Goal: Information Seeking & Learning: Learn about a topic

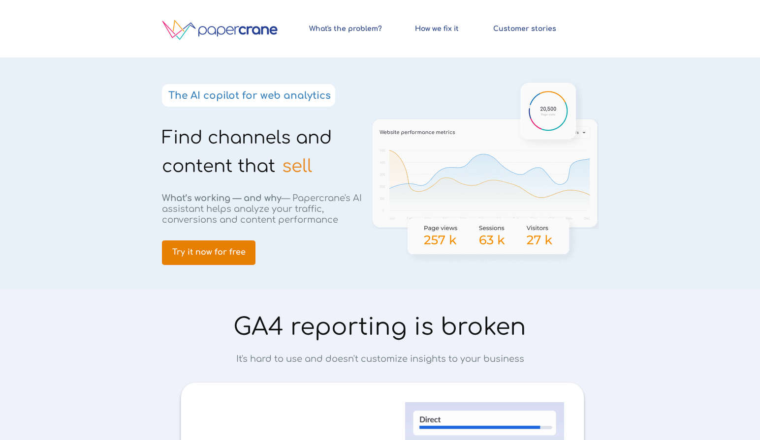
click at [237, 245] on link "Try it now for free" at bounding box center [208, 253] width 93 height 25
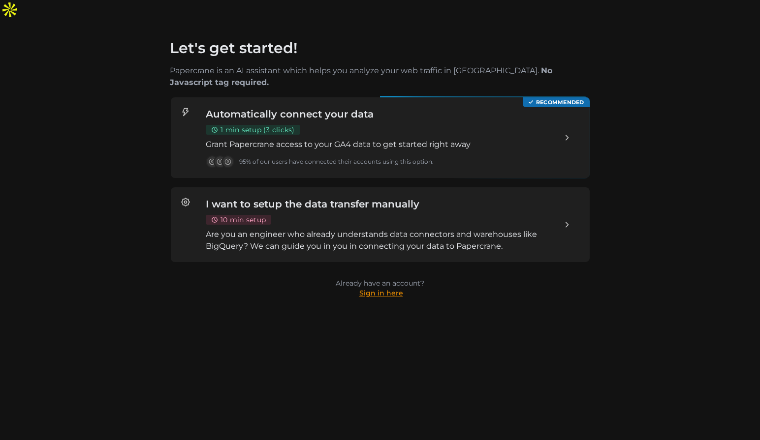
click at [388, 289] on link "Sign in here" at bounding box center [381, 293] width 44 height 9
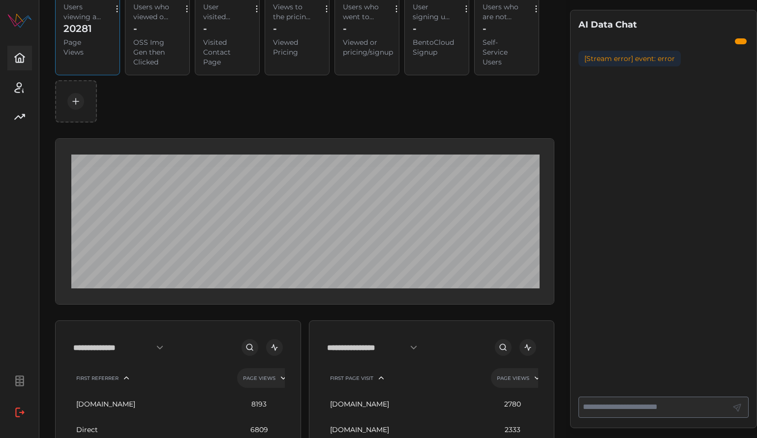
scroll to position [83, 0]
drag, startPoint x: 597, startPoint y: 25, endPoint x: 692, endPoint y: 171, distance: 173.8
click at [692, 171] on div "AI Data Chat [Stream error] event: error" at bounding box center [663, 219] width 187 height 418
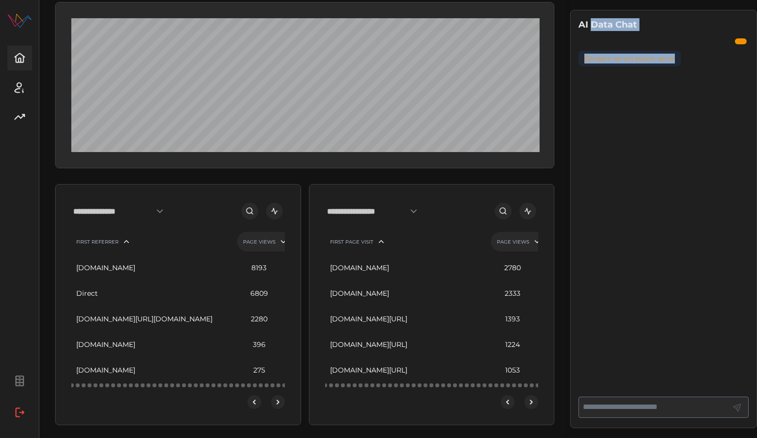
scroll to position [283, 0]
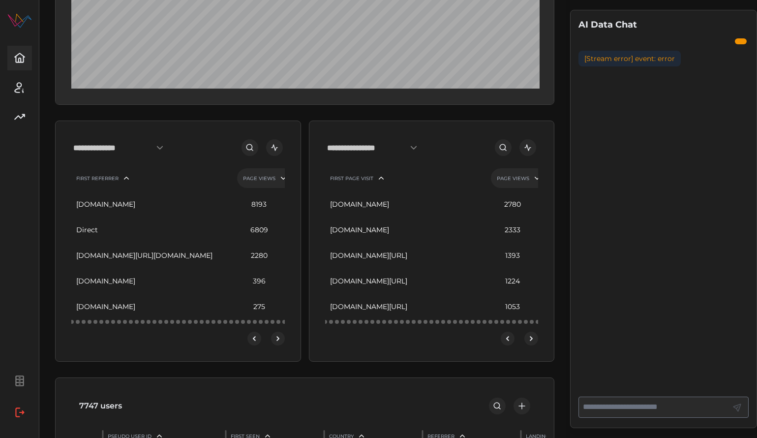
click at [388, 154] on input "**********" at bounding box center [374, 148] width 95 height 18
click at [373, 234] on span "Outbound Click" at bounding box center [363, 236] width 54 height 11
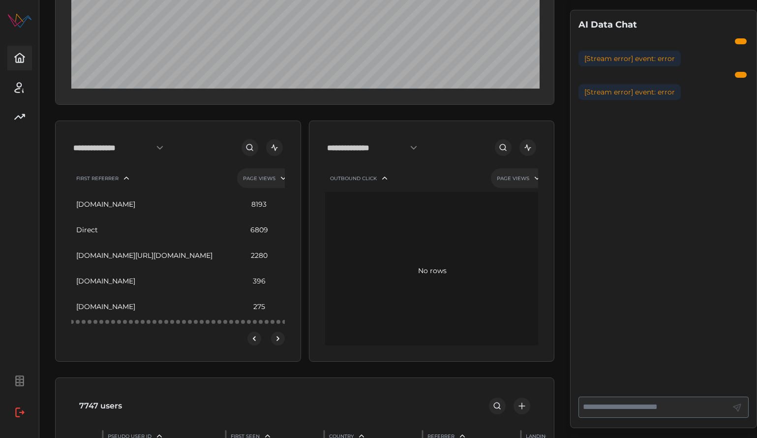
scroll to position [0, 0]
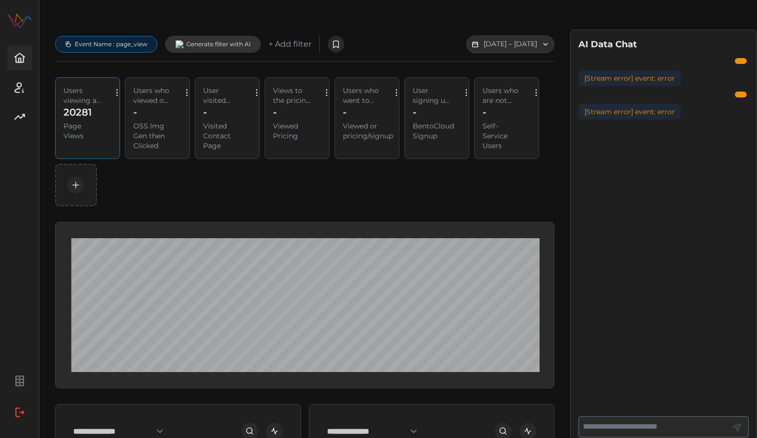
click at [128, 40] on p "Event Name : page_view" at bounding box center [111, 44] width 73 height 8
click at [78, 60] on input "*********" at bounding box center [102, 61] width 110 height 18
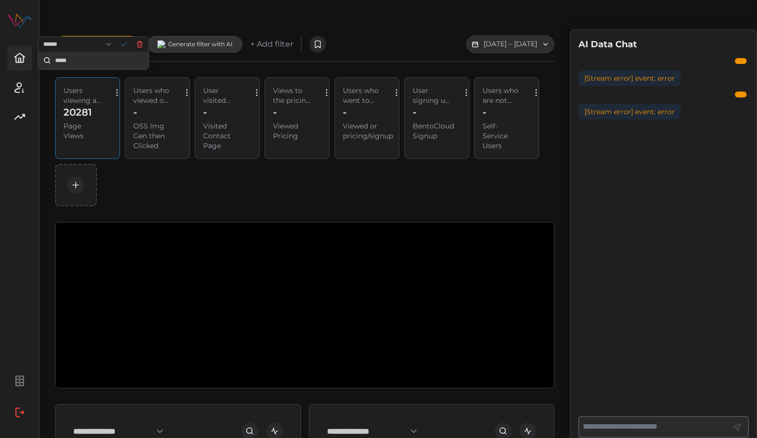
type input "*****"
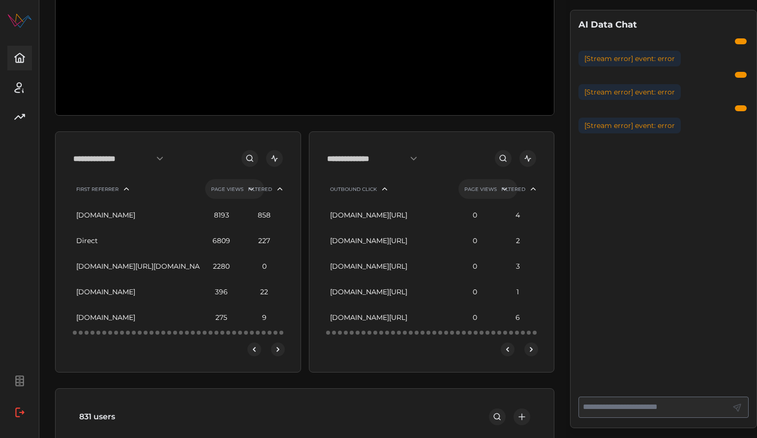
scroll to position [273, 0]
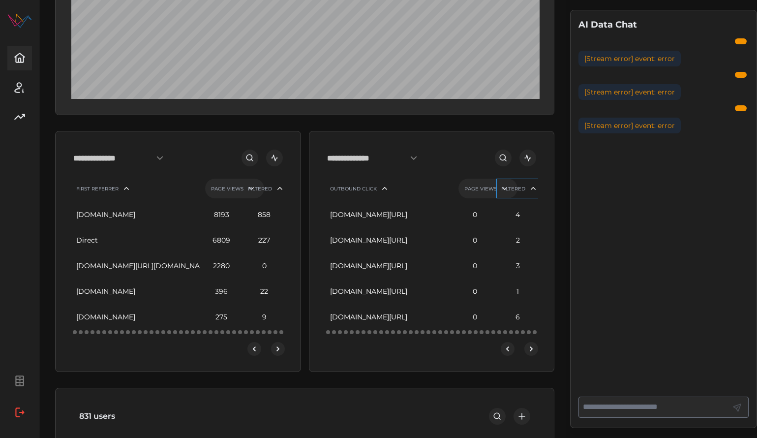
click at [524, 192] on div "Filtered" at bounding box center [513, 188] width 24 height 6
click at [524, 192] on div "Filtered" at bounding box center [519, 188] width 24 height 6
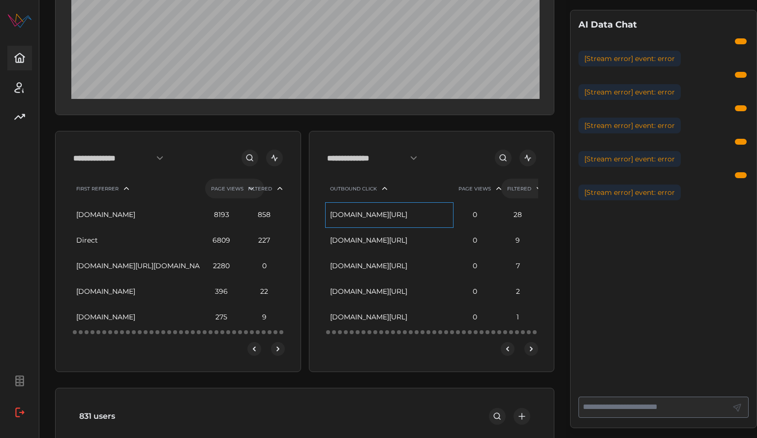
drag, startPoint x: 334, startPoint y: 221, endPoint x: 448, endPoint y: 312, distance: 145.3
click at [448, 312] on div "[DOMAIN_NAME][URL] 0 28 [DOMAIN_NAME][URL] 0 9 [DOMAIN_NAME][URL] 0 7 [DOMAIN_N…" at bounding box center [432, 266] width 214 height 128
click at [142, 165] on input "**********" at bounding box center [120, 158] width 95 height 18
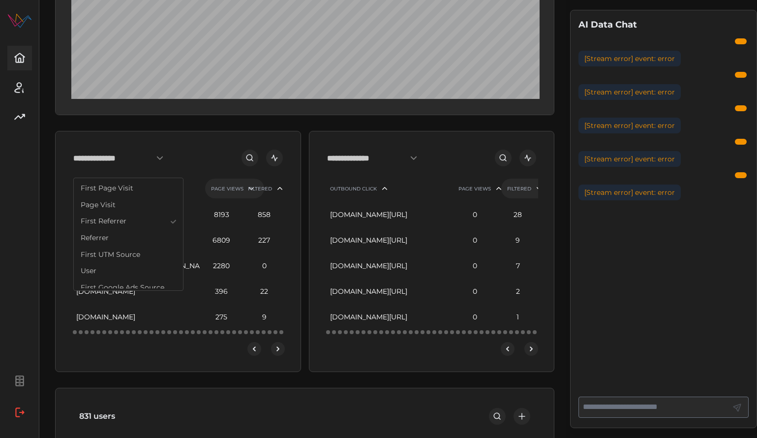
click at [105, 204] on span "Page Visit" at bounding box center [98, 205] width 35 height 11
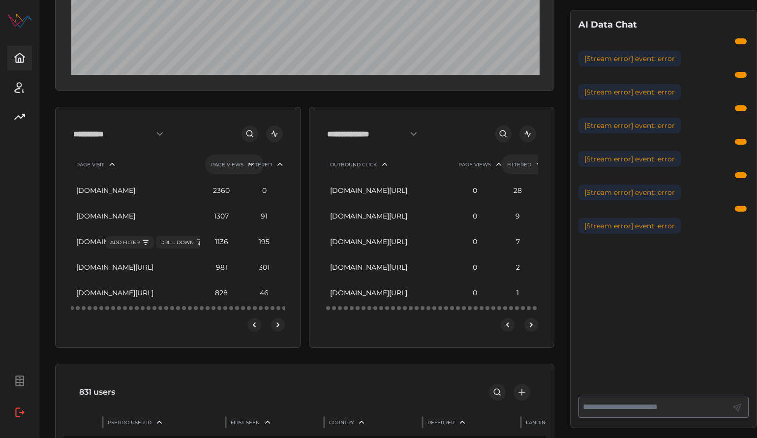
scroll to position [300, 0]
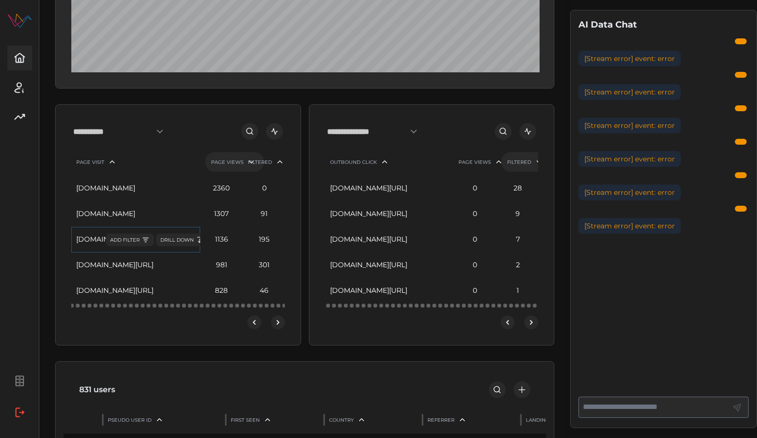
click at [129, 244] on span "ADD FILTER" at bounding box center [129, 240] width 39 height 8
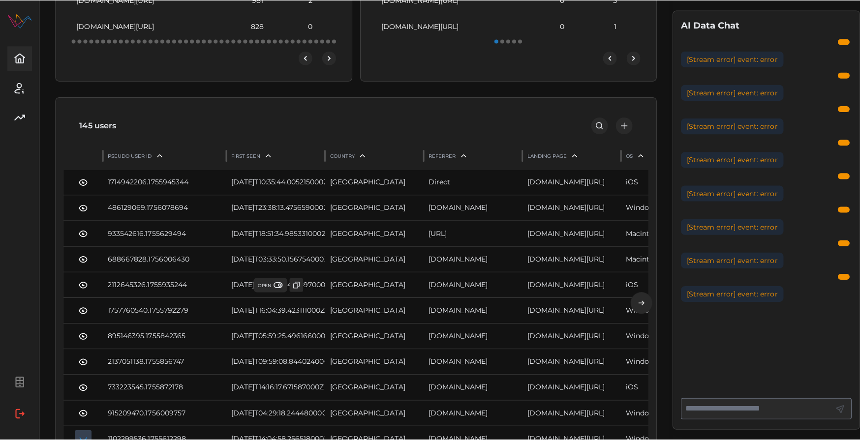
scroll to position [584, 0]
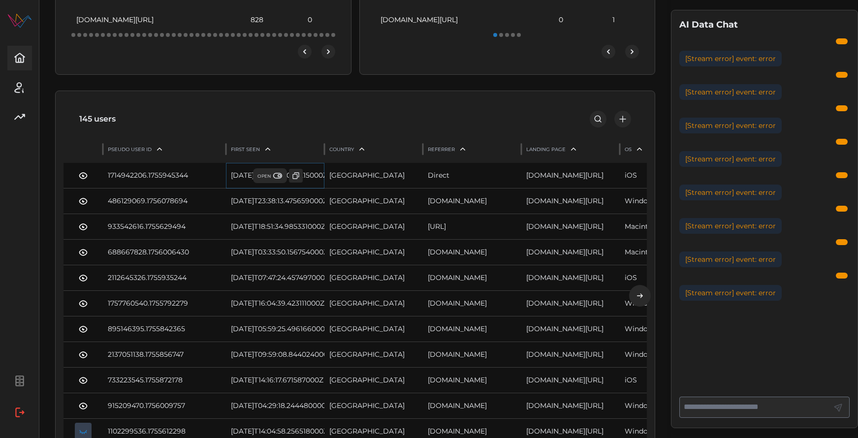
click at [269, 180] on span "OPEN" at bounding box center [269, 176] width 25 height 10
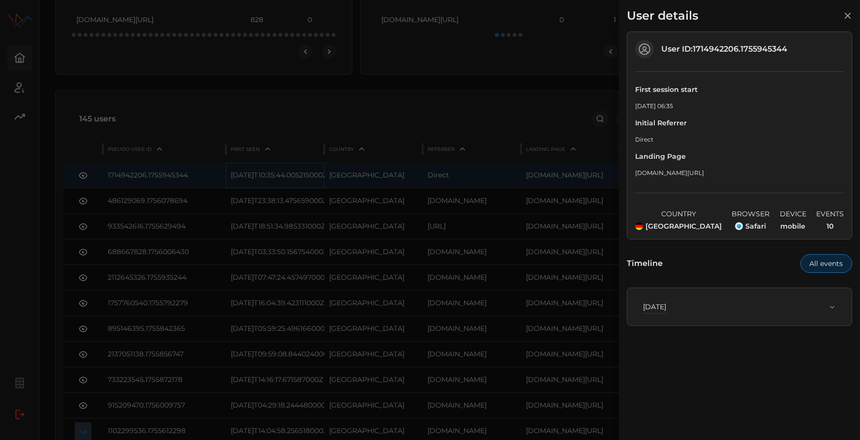
drag, startPoint x: 675, startPoint y: 178, endPoint x: 637, endPoint y: 171, distance: 39.6
click at [630, 170] on div "User ID: 1714942206.1755945344 First session start [DATE] 06:35 Initial Referre…" at bounding box center [739, 135] width 225 height 208
click at [759, 312] on div "[DATE]" at bounding box center [735, 307] width 185 height 10
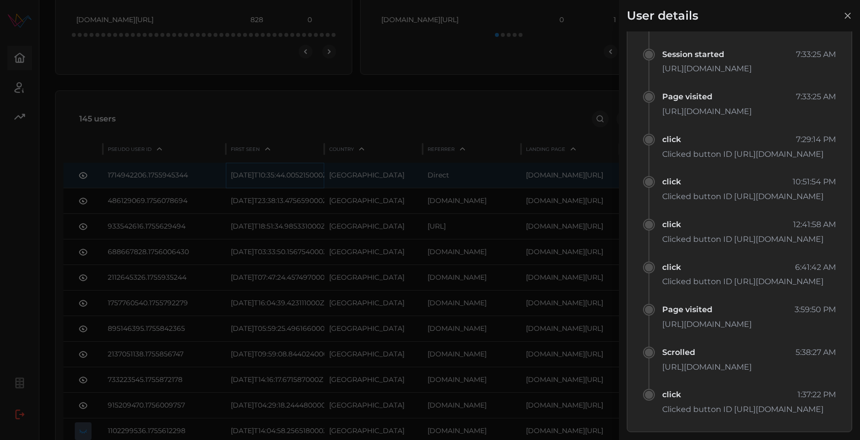
scroll to position [329, 0]
drag, startPoint x: 683, startPoint y: 198, endPoint x: 826, endPoint y: 206, distance: 143.4
click at [759, 161] on p "Clicked button ID [URL][DOMAIN_NAME]" at bounding box center [749, 155] width 174 height 12
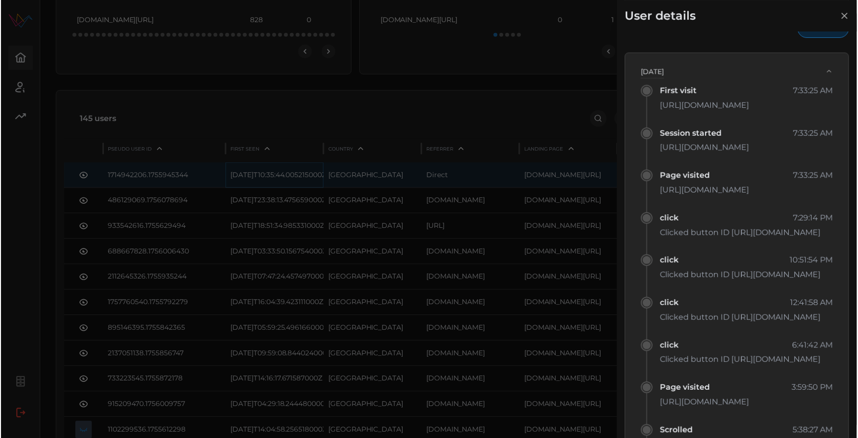
scroll to position [234, 0]
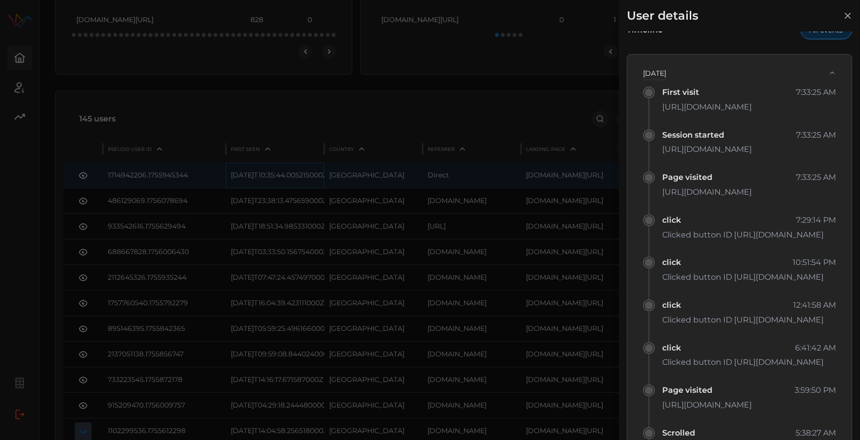
click at [478, 313] on div at bounding box center [430, 220] width 860 height 440
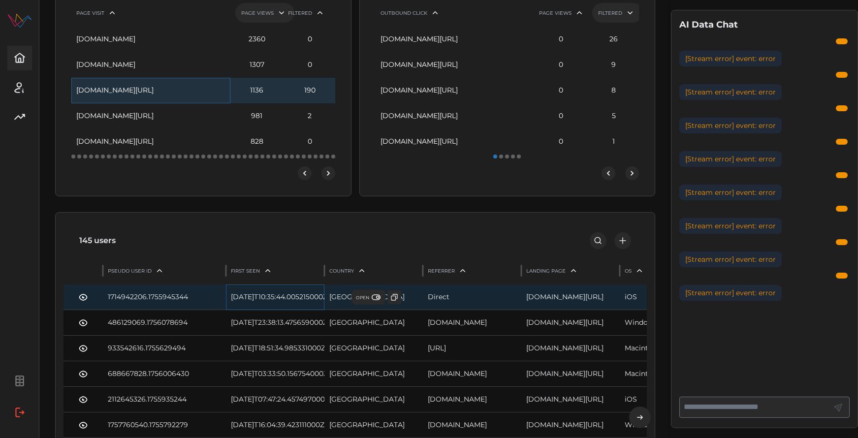
scroll to position [419, 0]
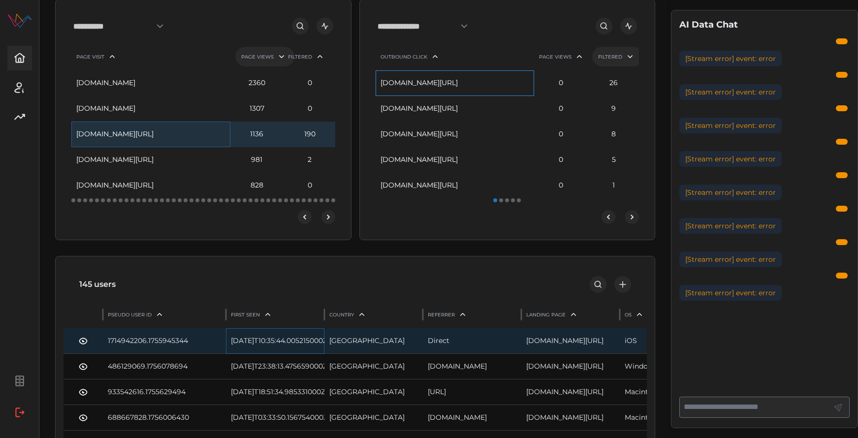
click at [468, 92] on div "[DOMAIN_NAME][URL]" at bounding box center [454, 83] width 149 height 26
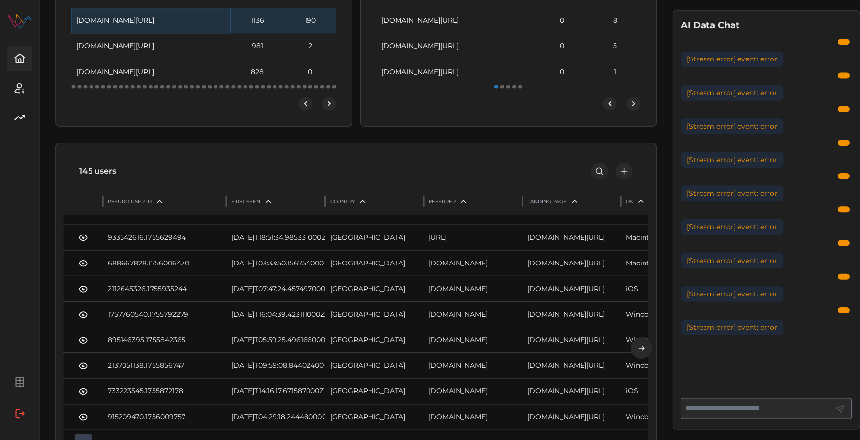
scroll to position [538, 0]
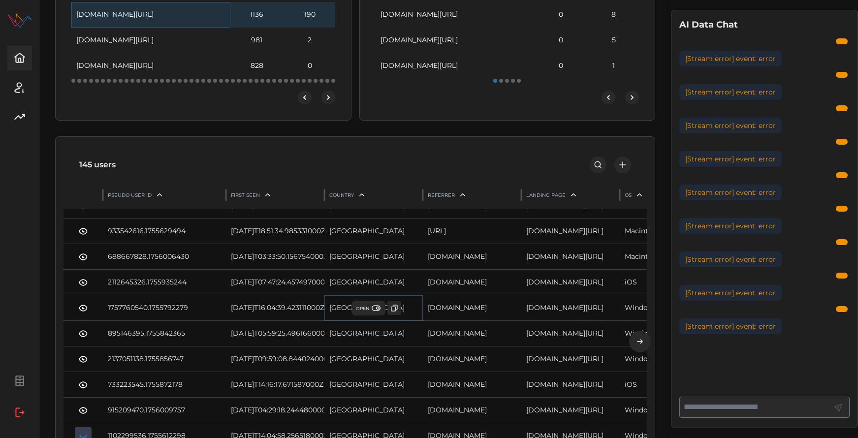
click at [360, 313] on span "OPEN" at bounding box center [368, 308] width 25 height 10
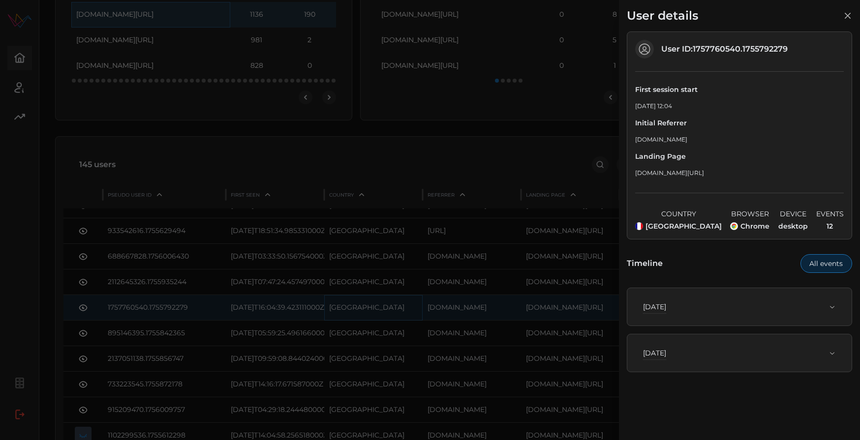
click at [725, 312] on div "[DATE]" at bounding box center [735, 307] width 185 height 10
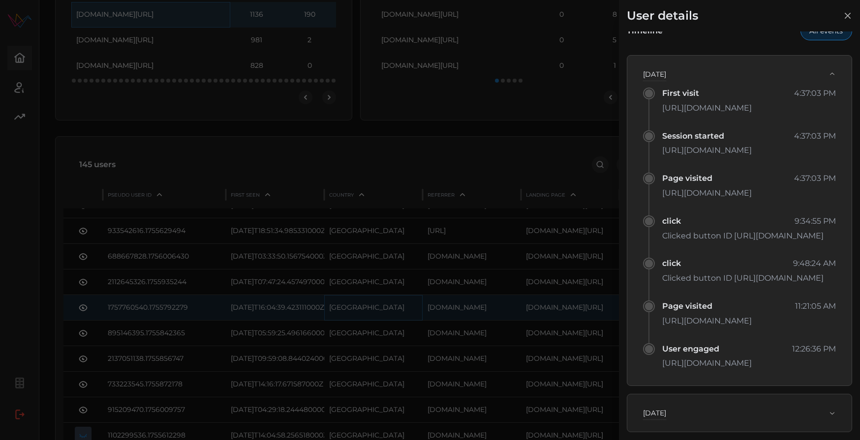
scroll to position [326, 0]
click at [756, 410] on div "[DATE]" at bounding box center [735, 413] width 185 height 10
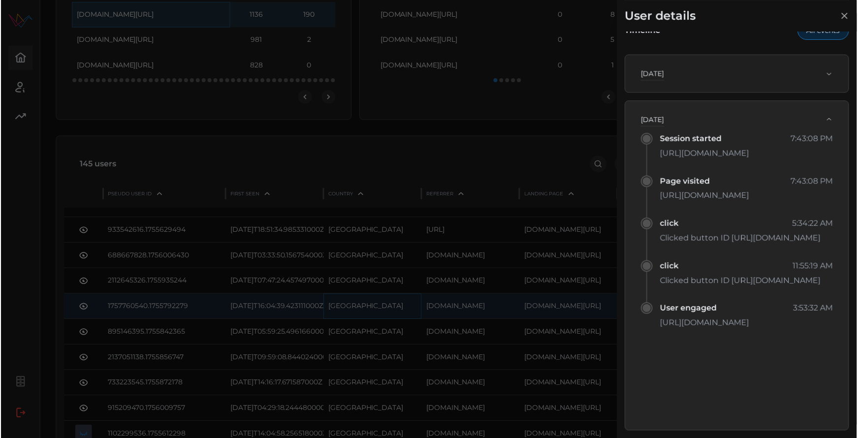
scroll to position [241, 0]
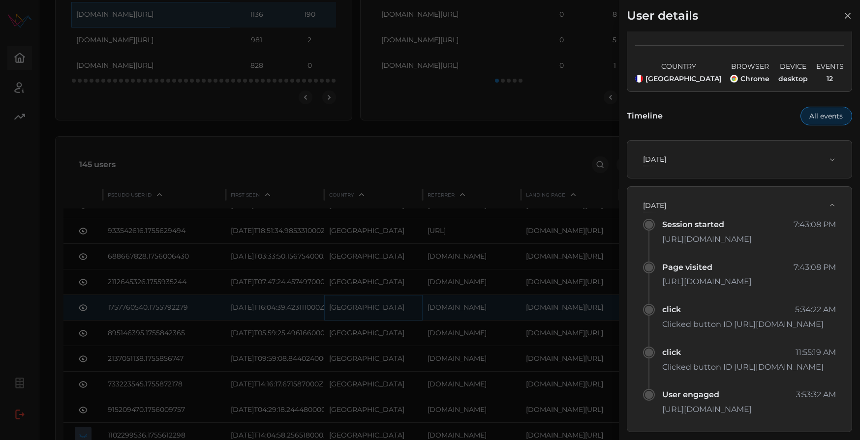
drag, startPoint x: 663, startPoint y: 260, endPoint x: 757, endPoint y: 291, distance: 99.6
click at [757, 319] on p "Clicked button ID [URL][DOMAIN_NAME]" at bounding box center [749, 325] width 174 height 12
click at [480, 178] on div at bounding box center [430, 220] width 860 height 440
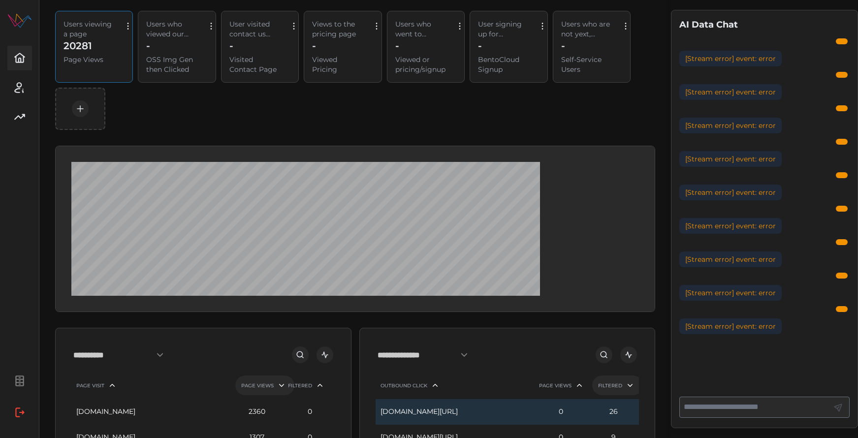
scroll to position [94, 0]
